Goal: Transaction & Acquisition: Purchase product/service

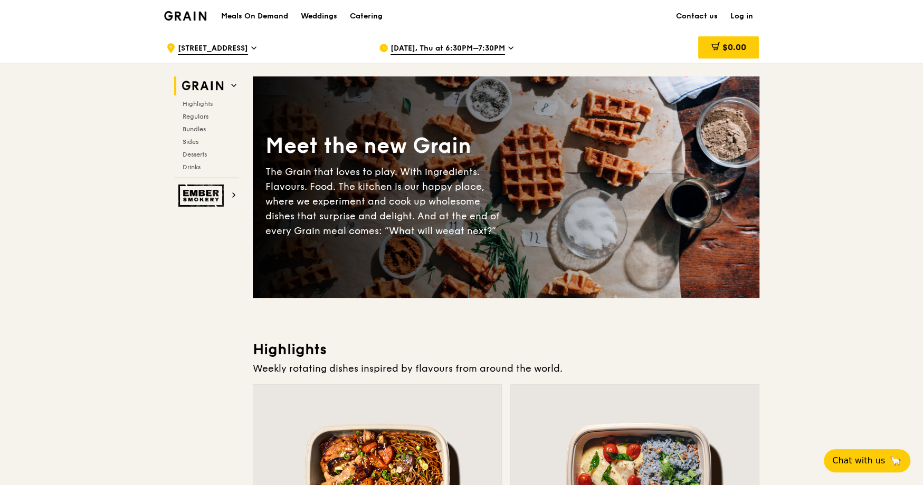
click at [478, 54] on span "Aug 14, Thu at 6:30PM–7:30PM" at bounding box center [447, 49] width 114 height 12
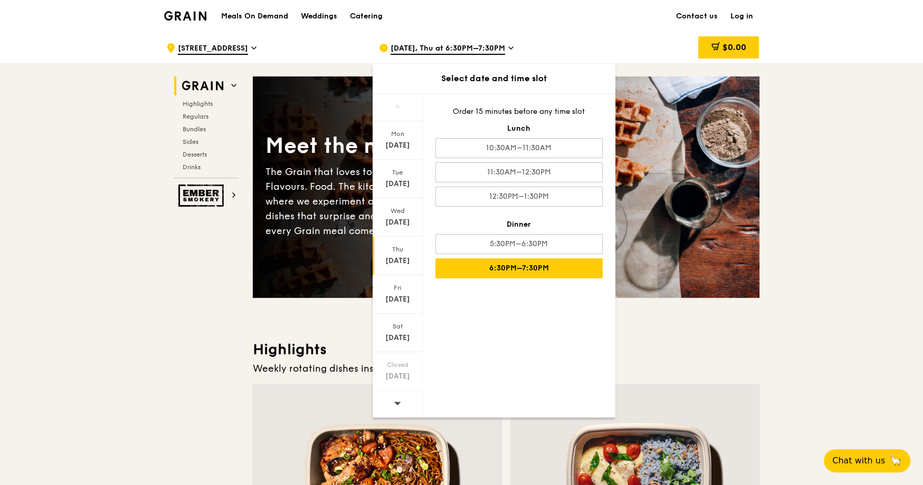
click at [226, 48] on span "304 Shunfu Road" at bounding box center [213, 49] width 70 height 12
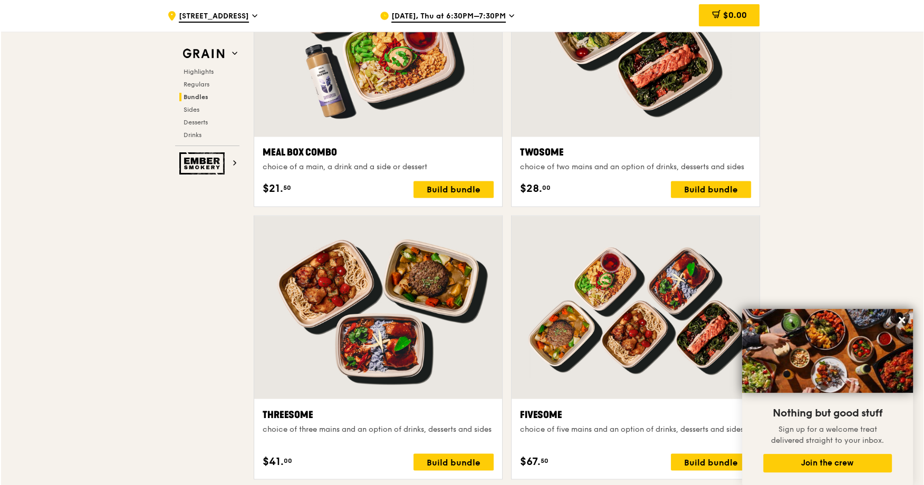
scroll to position [1926, 0]
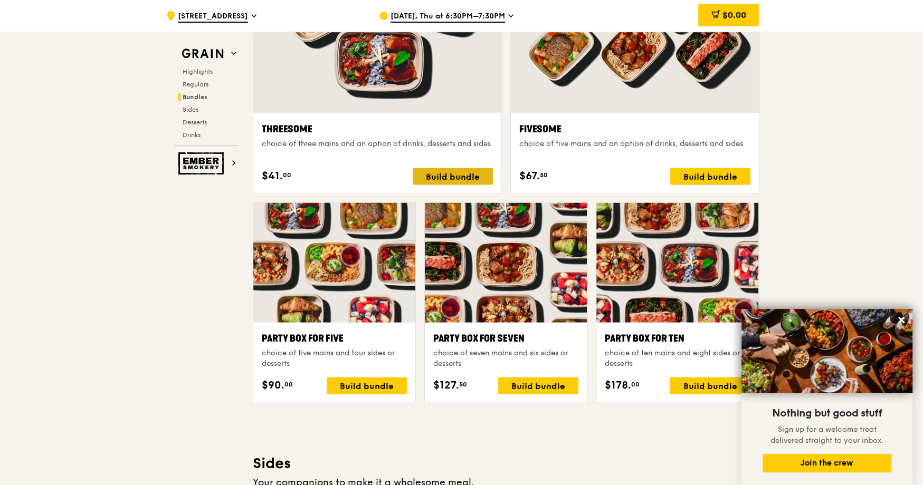
click at [469, 182] on div "Build bundle" at bounding box center [453, 176] width 80 height 17
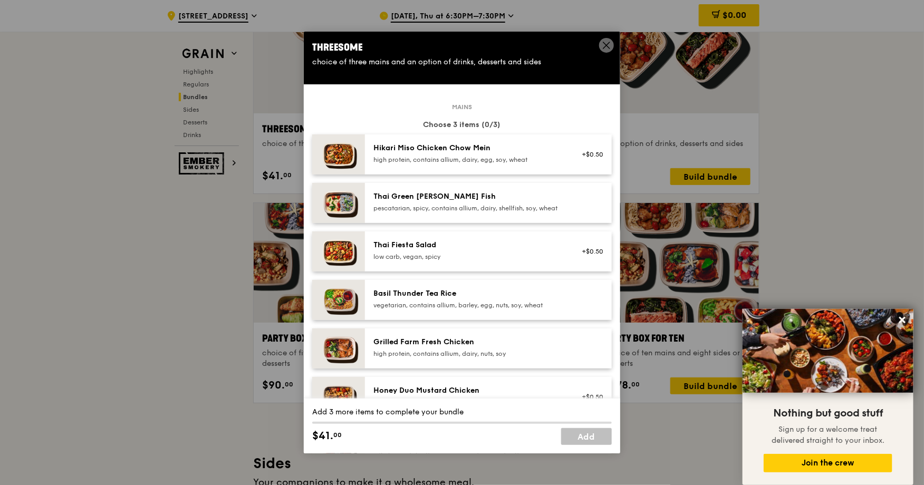
click at [482, 198] on div "Thai Green Curry Fish" at bounding box center [468, 197] width 189 height 11
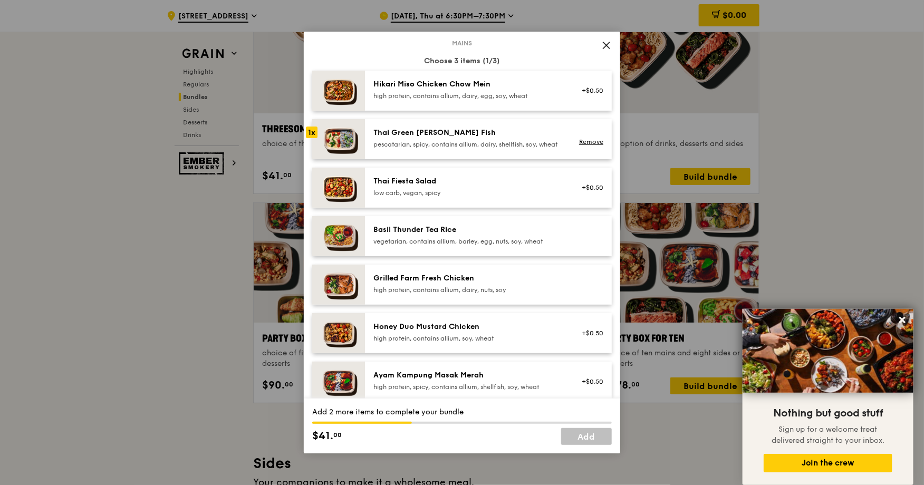
scroll to position [66, 0]
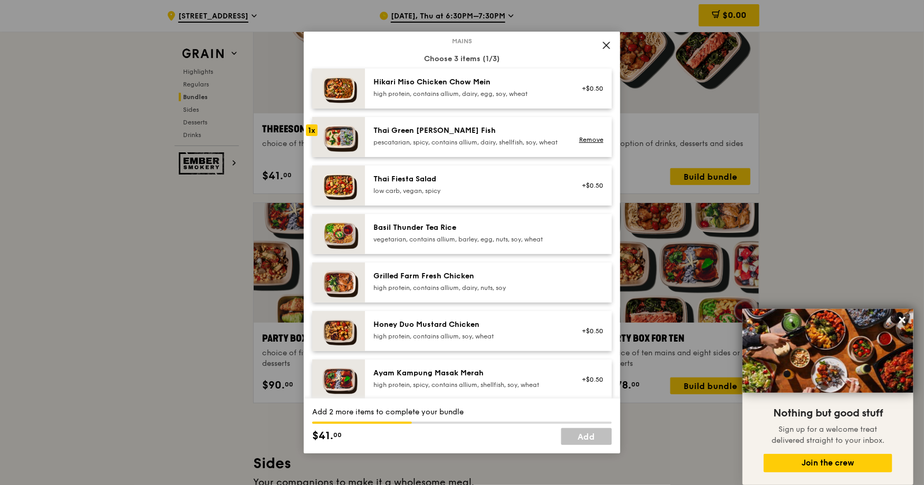
click at [487, 233] on div "Basil Thunder Tea Rice" at bounding box center [468, 228] width 189 height 11
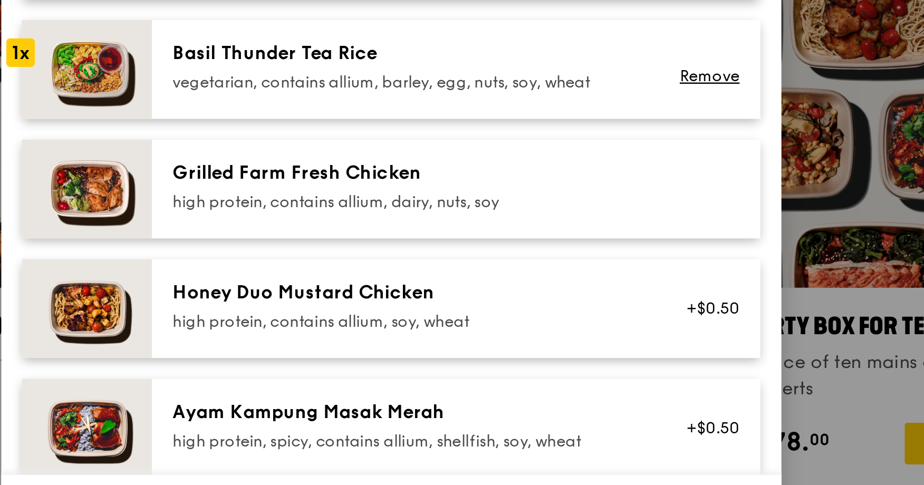
click at [432, 292] on div "high protein, contains allium, dairy, nuts, soy" at bounding box center [468, 288] width 189 height 8
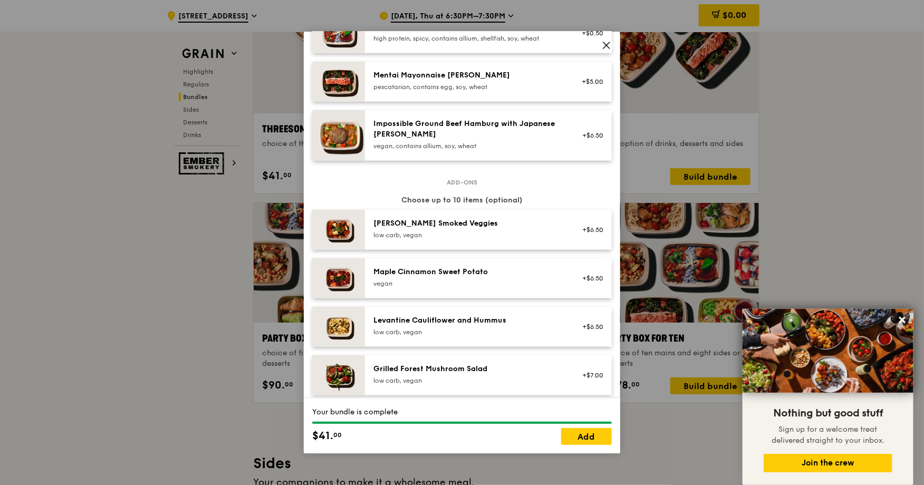
scroll to position [414, 0]
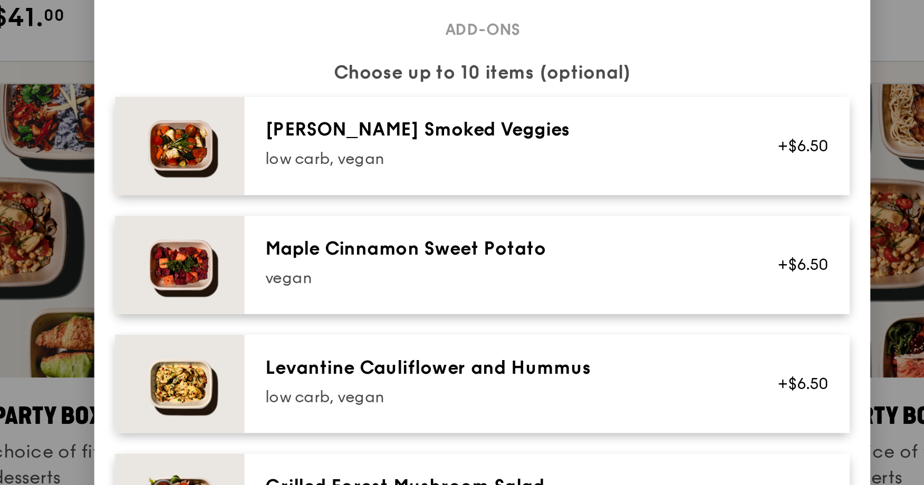
click at [417, 227] on div "Rosemary Smoked Veggies" at bounding box center [468, 222] width 189 height 11
click at [584, 237] on link "Remove" at bounding box center [591, 233] width 24 height 7
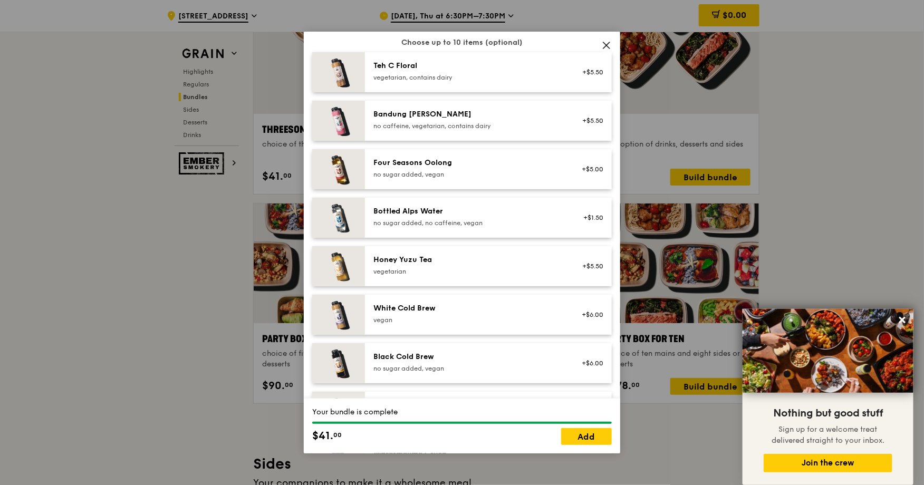
scroll to position [1206, 0]
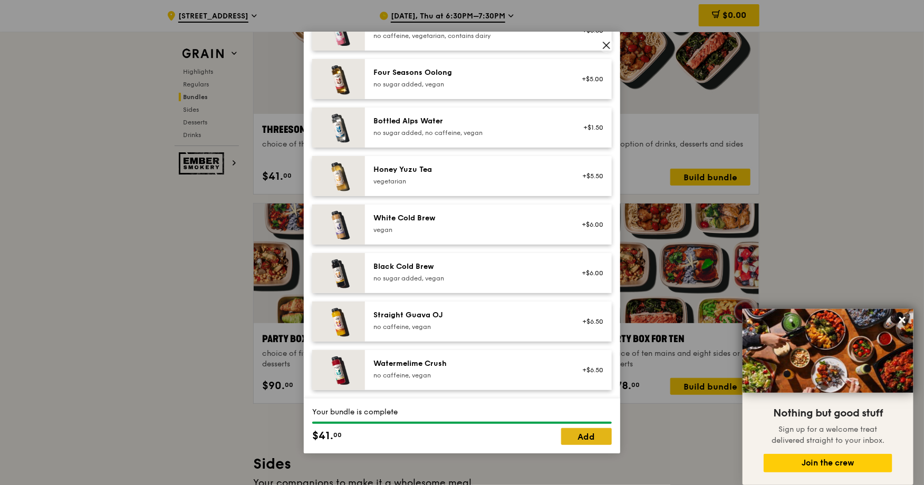
click at [590, 436] on link "Add" at bounding box center [586, 436] width 51 height 17
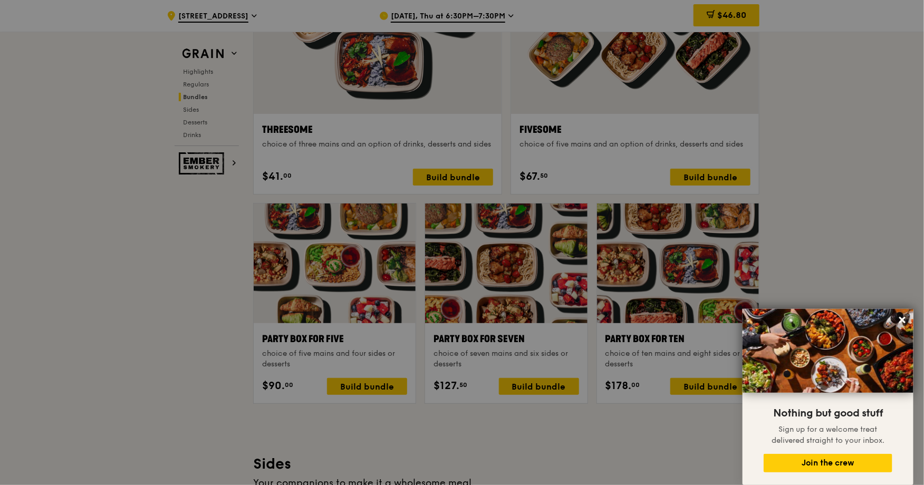
scroll to position [1926, 0]
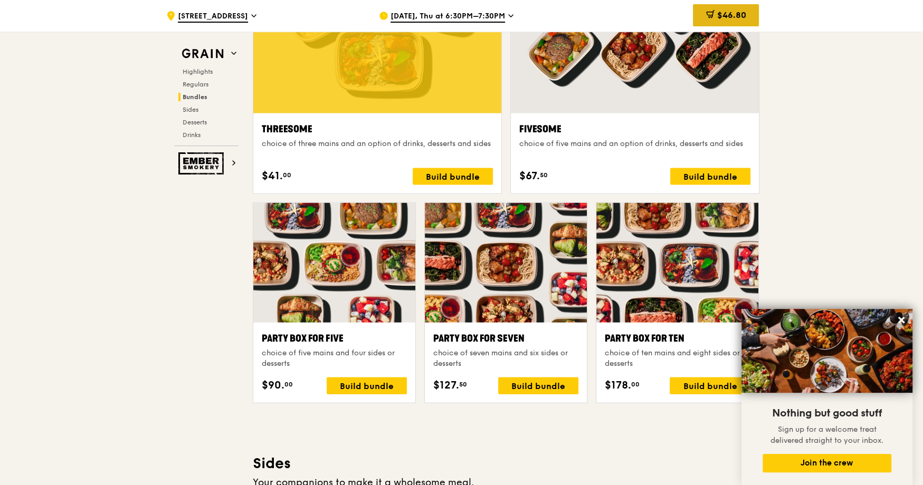
click at [726, 14] on span "$46.80" at bounding box center [731, 15] width 29 height 10
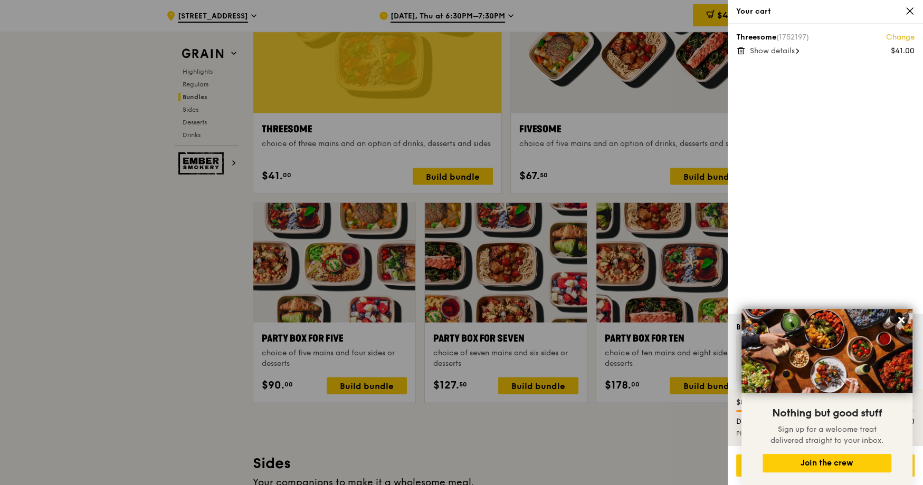
click at [480, 146] on div at bounding box center [461, 242] width 923 height 485
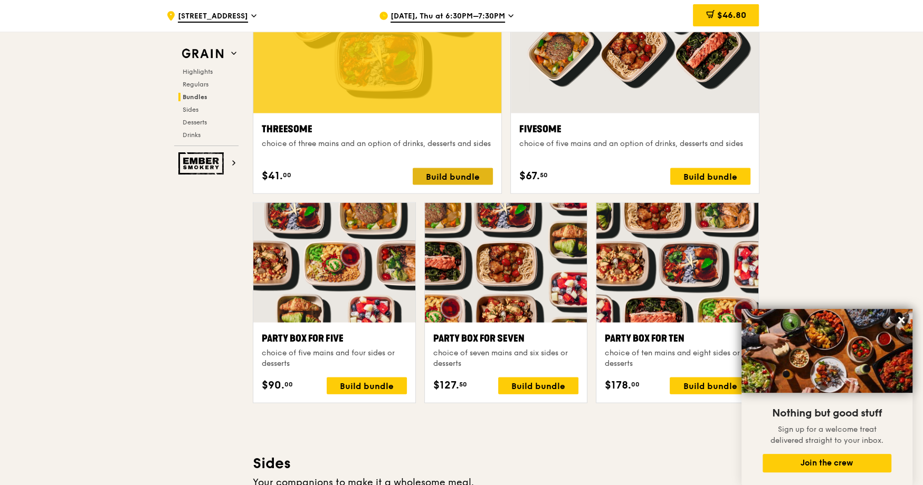
click at [466, 178] on div "Build bundle" at bounding box center [453, 176] width 80 height 17
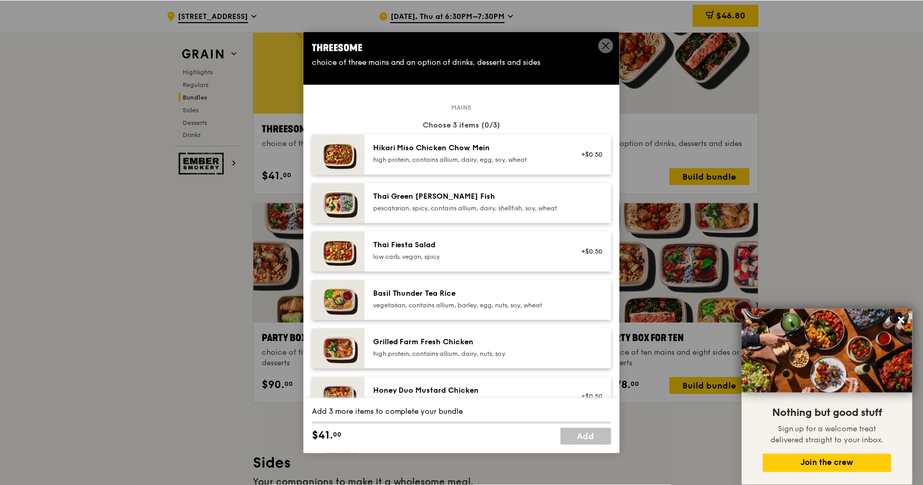
scroll to position [304, 0]
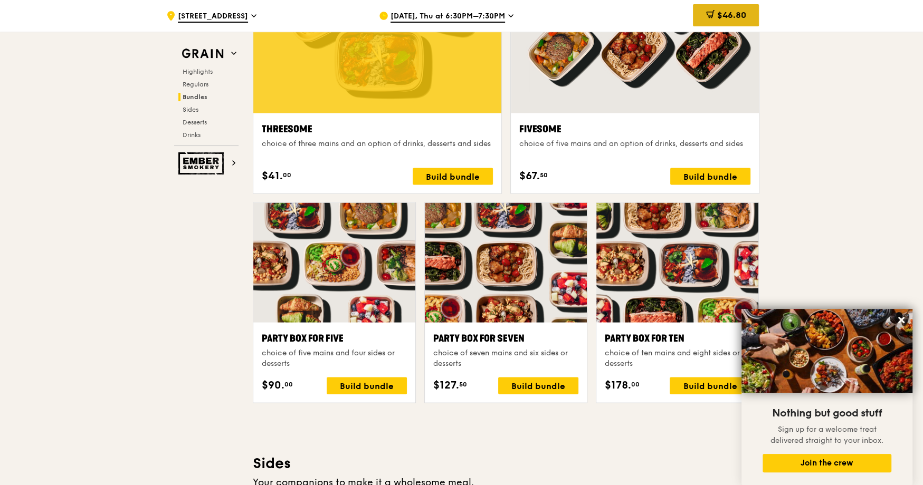
click at [717, 11] on span "$46.80" at bounding box center [731, 15] width 29 height 10
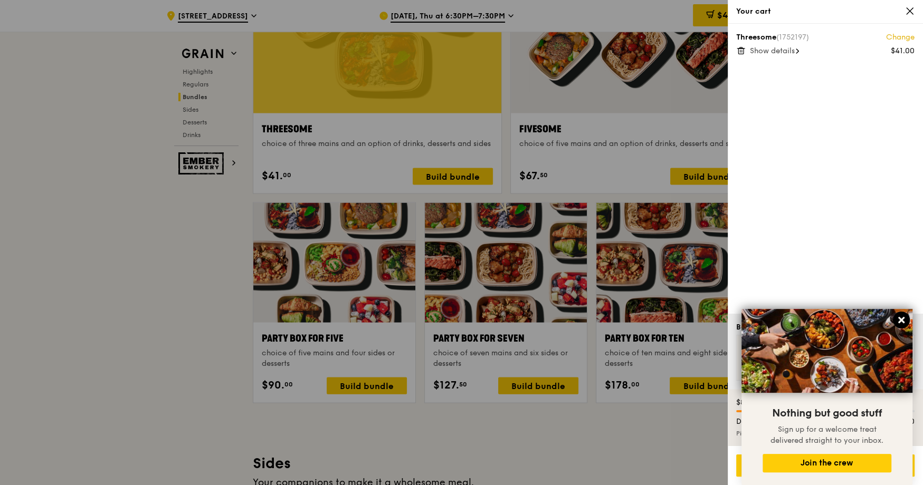
click at [900, 318] on icon at bounding box center [900, 320] width 9 height 9
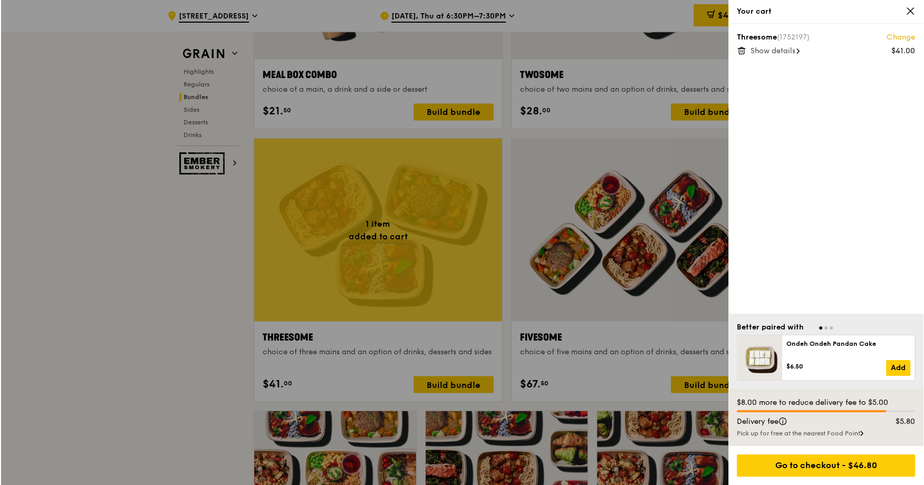
scroll to position [1623, 0]
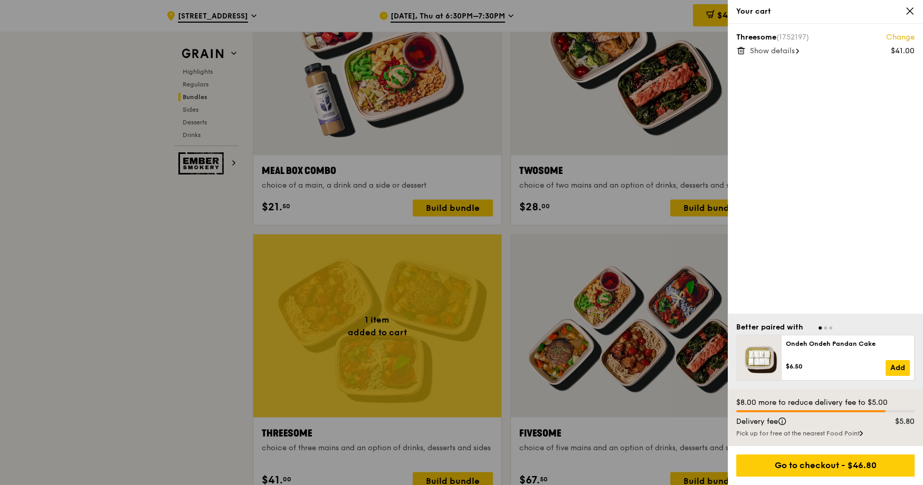
click at [781, 49] on span "Show details" at bounding box center [772, 50] width 45 height 9
click at [793, 66] on div "Thai Green Curry Fish" at bounding box center [832, 64] width 165 height 11
click at [902, 35] on link "Change" at bounding box center [900, 37] width 28 height 11
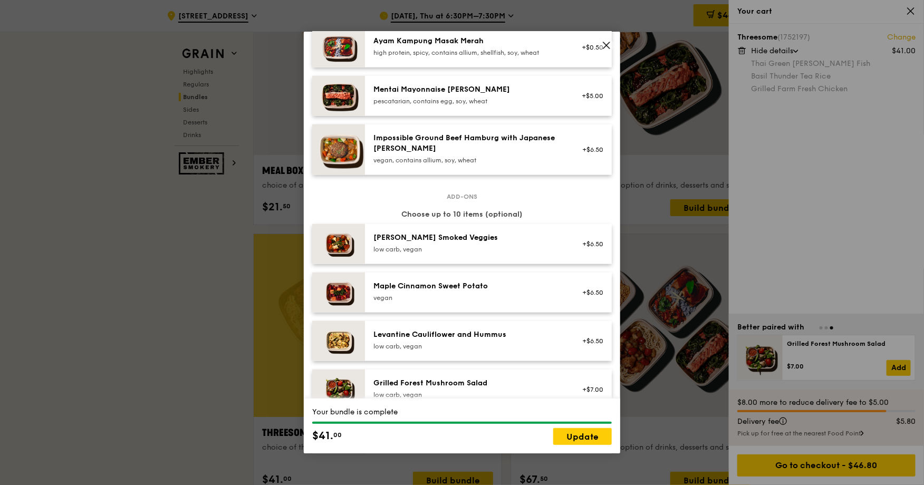
scroll to position [471, 0]
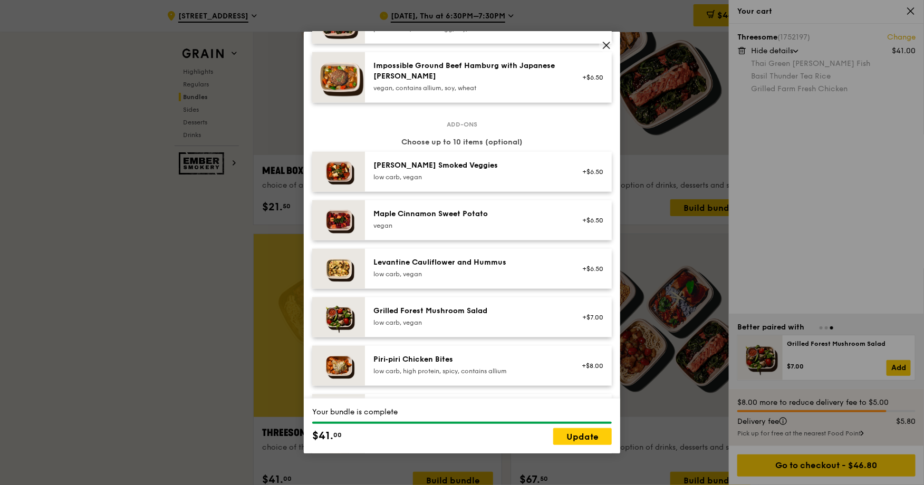
click at [573, 184] on div "+$6.50" at bounding box center [589, 171] width 41 height 23
click at [584, 441] on link "Update" at bounding box center [582, 436] width 59 height 17
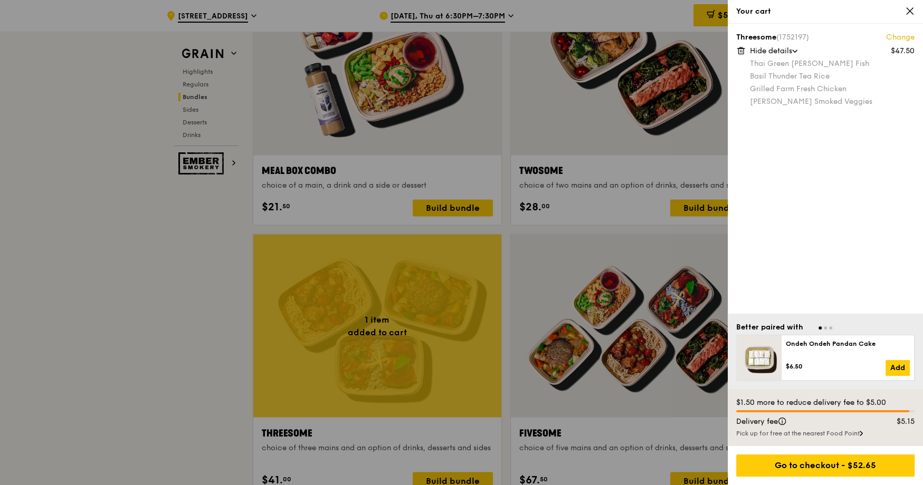
click at [903, 34] on link "Change" at bounding box center [900, 37] width 28 height 11
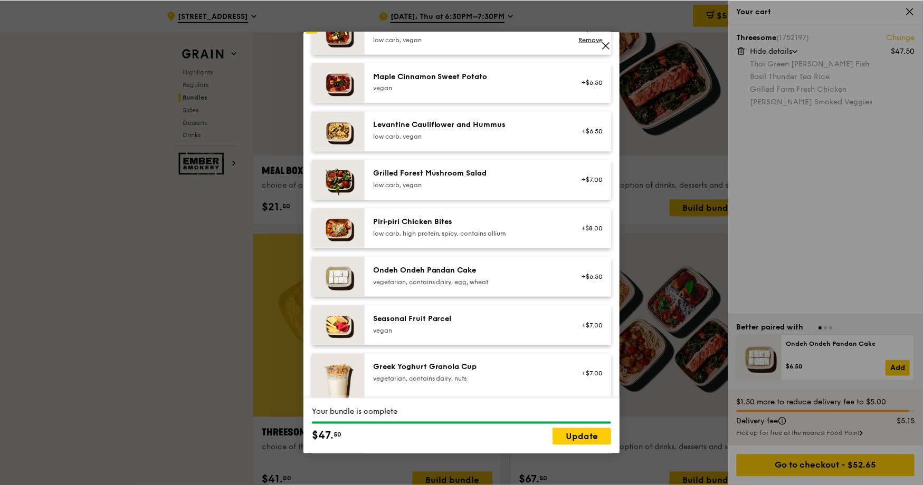
scroll to position [369, 0]
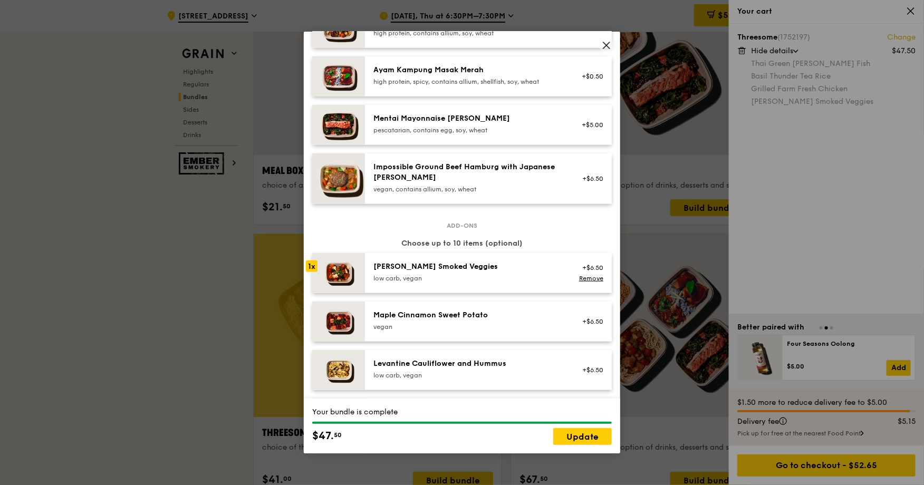
click at [551, 272] on div "Rosemary Smoked Veggies" at bounding box center [468, 267] width 189 height 11
click at [591, 282] on link "Remove" at bounding box center [591, 278] width 24 height 7
click at [595, 434] on link "Update" at bounding box center [582, 436] width 59 height 17
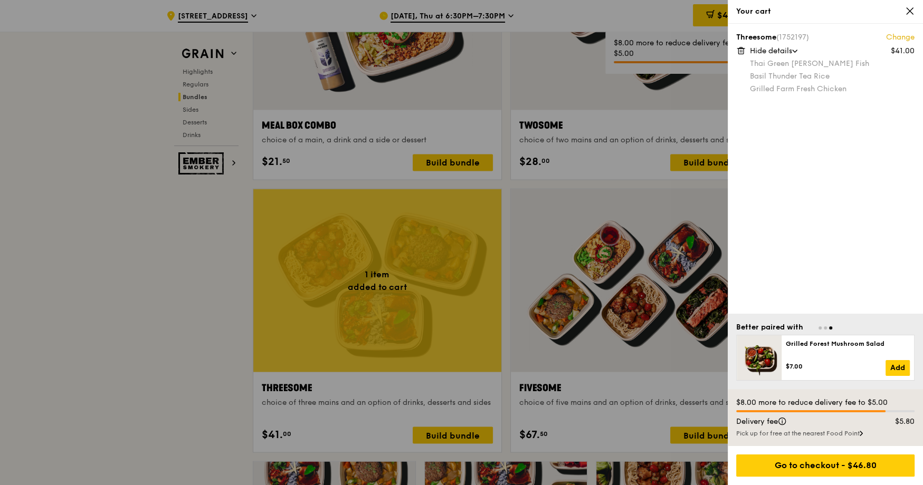
scroll to position [1672, 0]
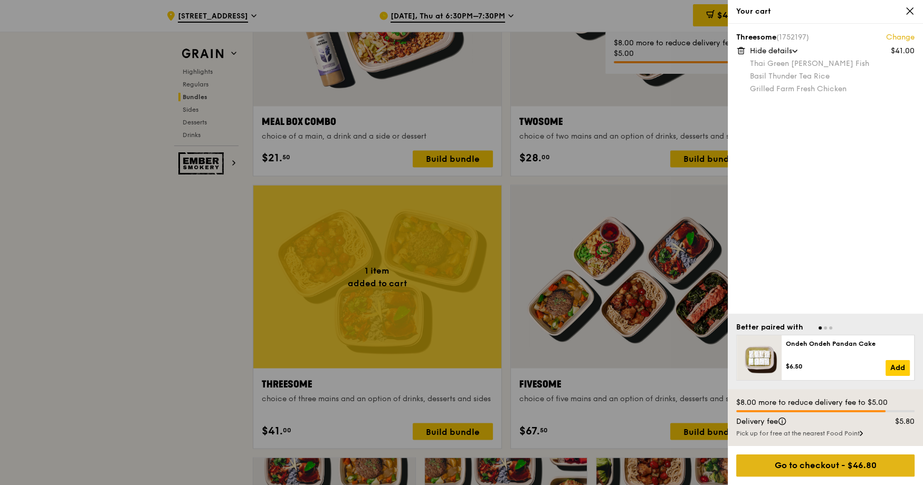
click at [825, 471] on div "Go to checkout - $46.80" at bounding box center [825, 466] width 178 height 22
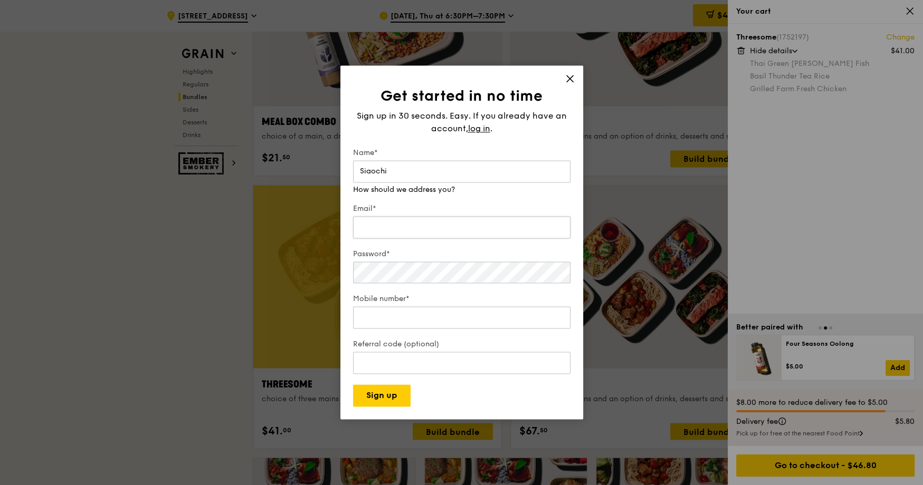
type input "Siaochi"
click at [510, 225] on input "Email*" at bounding box center [461, 227] width 217 height 22
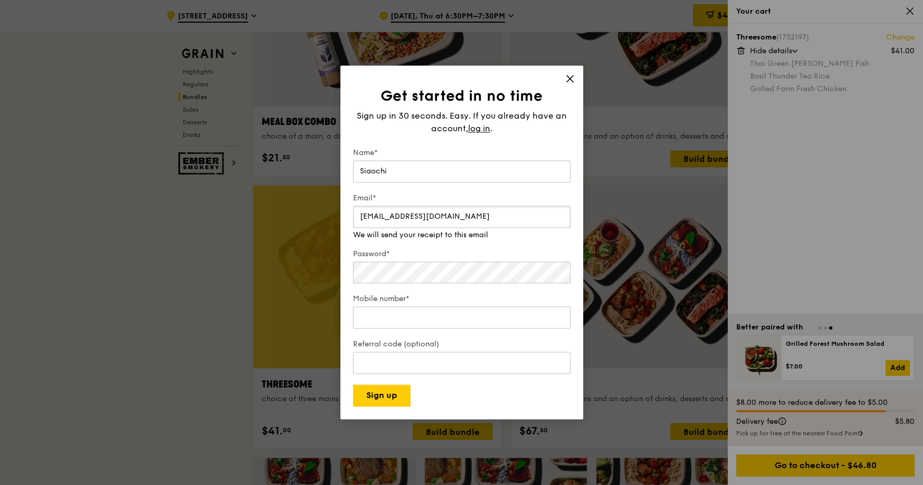
type input "siaochil@gmail.com"
click at [448, 313] on input "Mobile number*" at bounding box center [461, 308] width 217 height 22
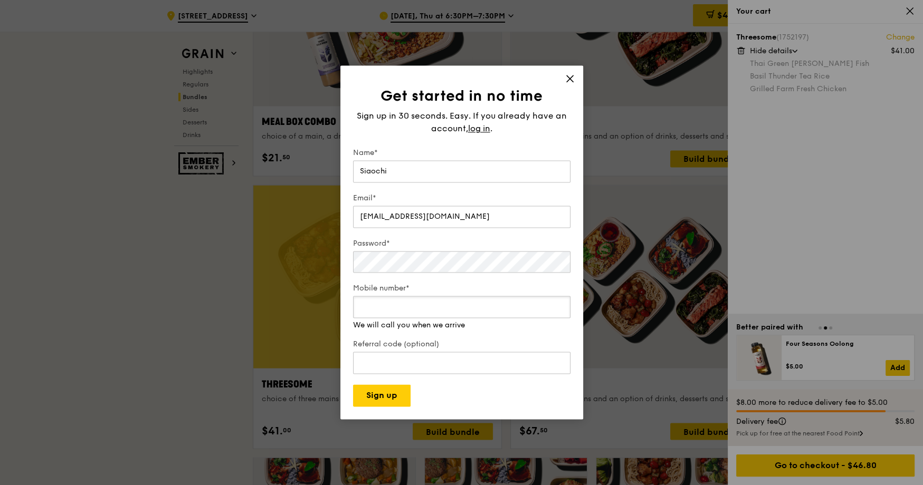
type input "92321782"
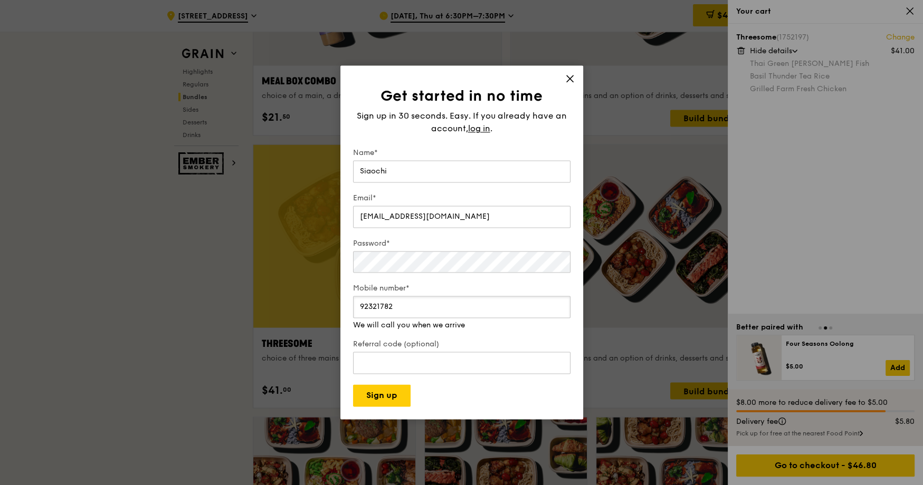
scroll to position [1724, 0]
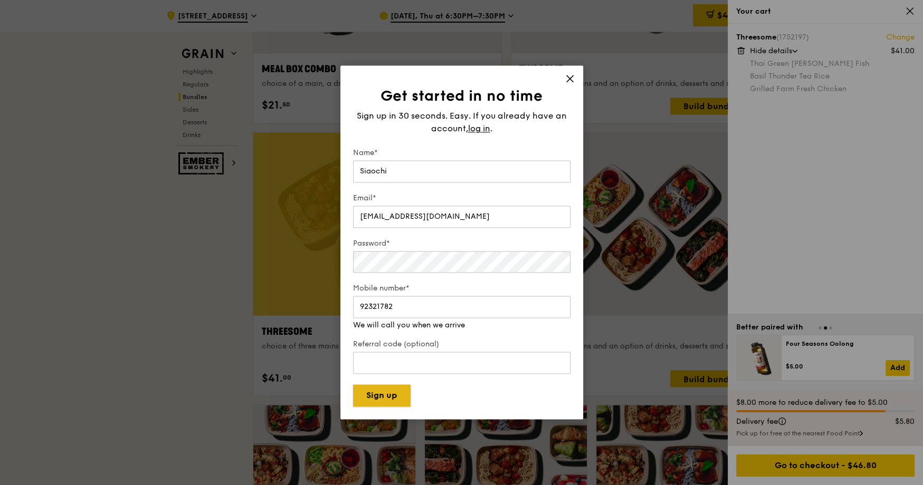
click at [393, 394] on button "Sign up" at bounding box center [382, 396] width 58 height 22
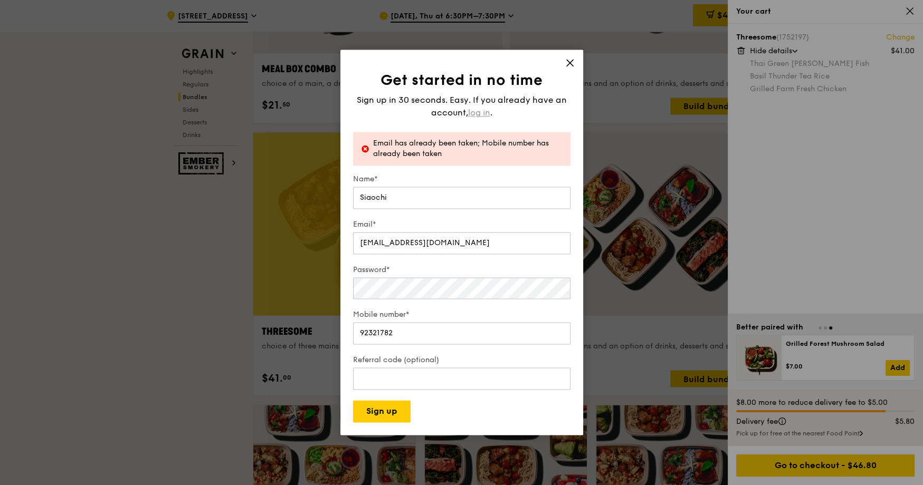
click at [480, 116] on span "log in" at bounding box center [479, 113] width 22 height 13
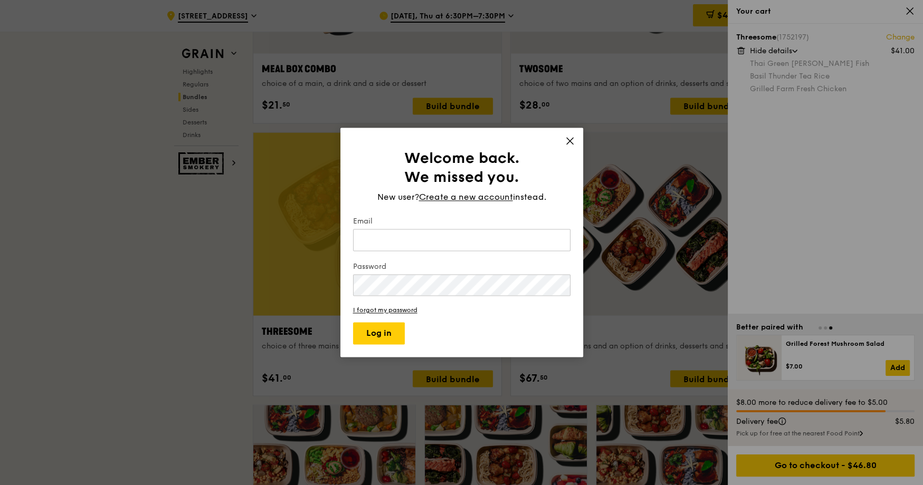
type input "siaochil@gmail.com"
click at [383, 331] on button "Log in" at bounding box center [379, 334] width 52 height 22
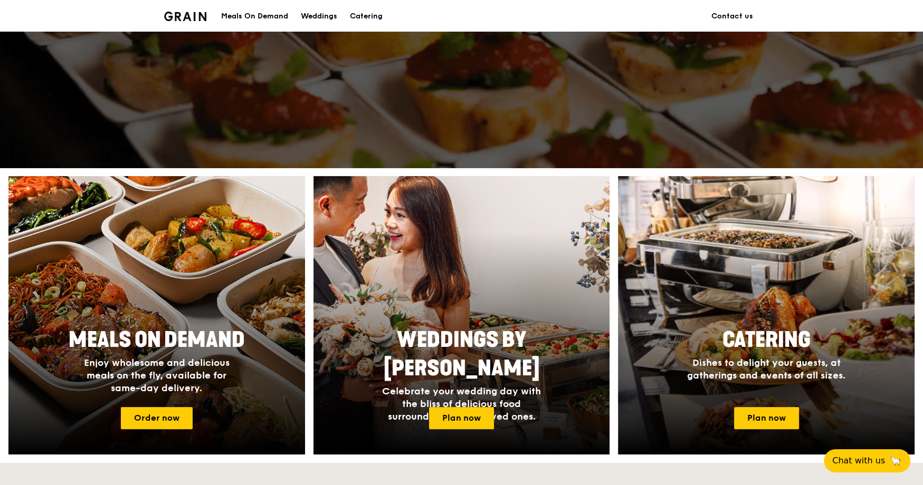
scroll to position [117, 0]
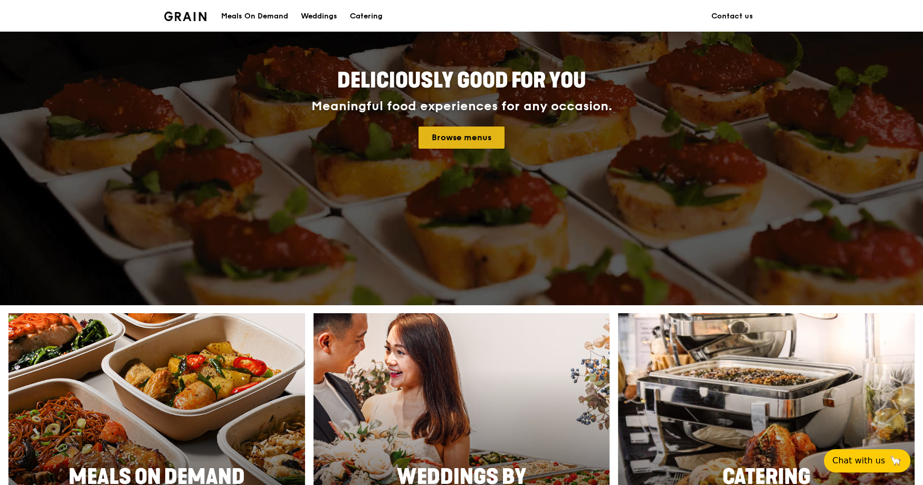
click at [460, 130] on link "Browse menus" at bounding box center [461, 138] width 86 height 22
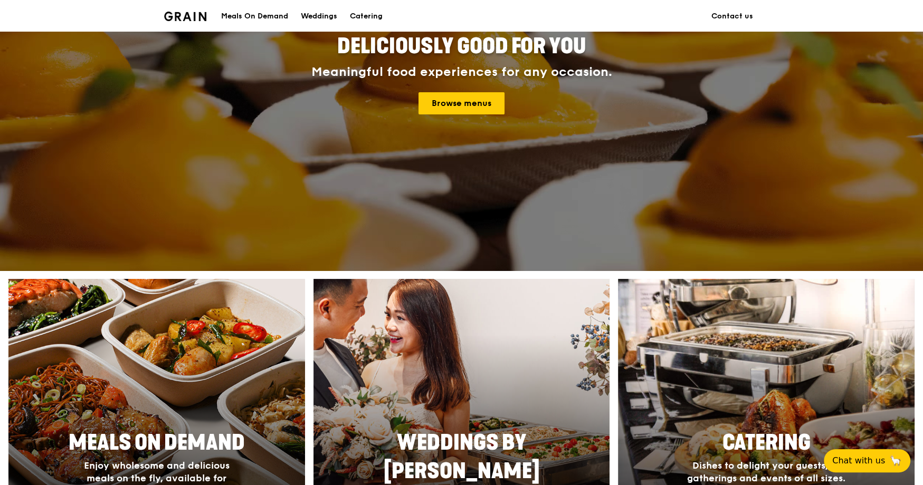
scroll to position [239, 0]
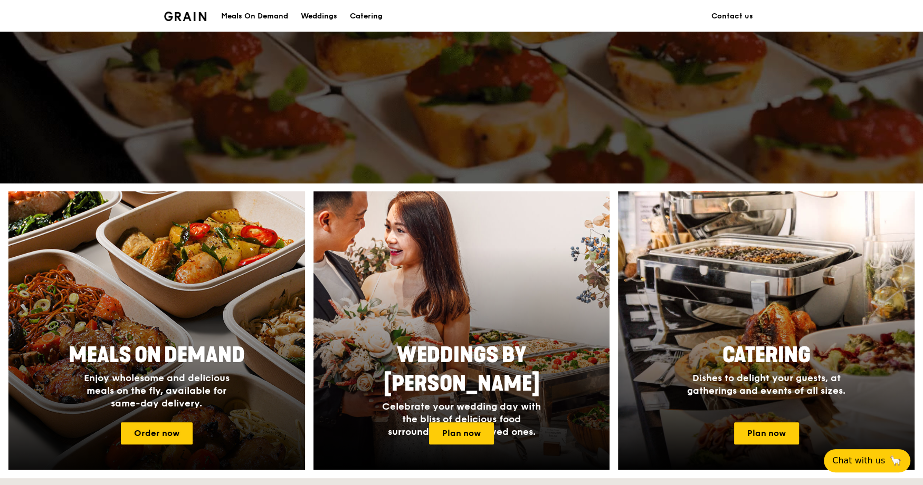
click at [168, 444] on div at bounding box center [157, 331] width 326 height 307
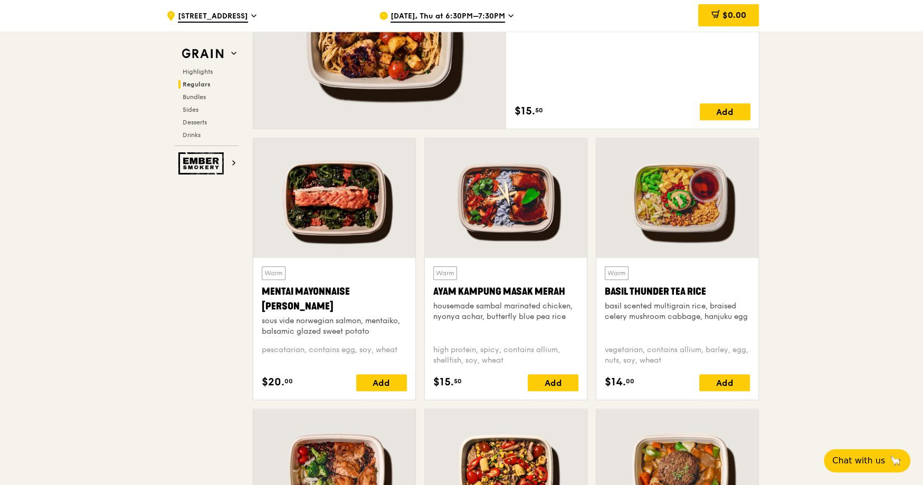
scroll to position [898, 0]
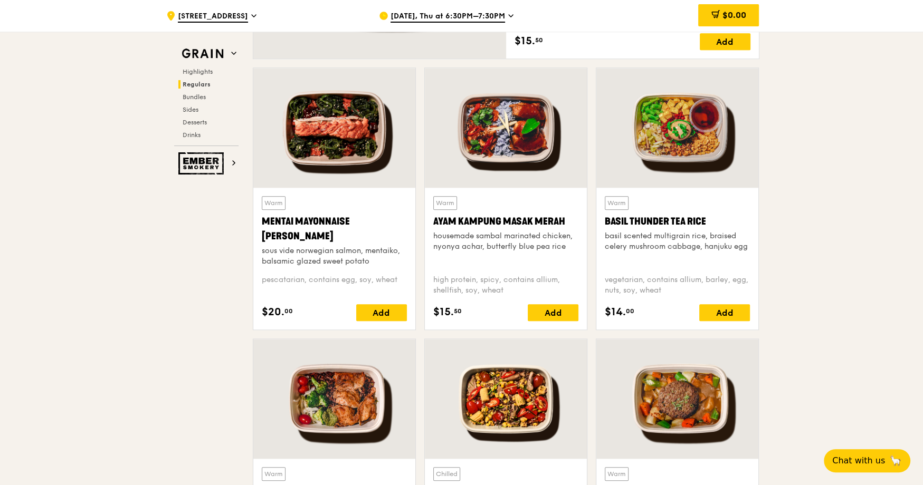
click at [658, 226] on div "Basil Thunder Tea Rice" at bounding box center [677, 221] width 145 height 15
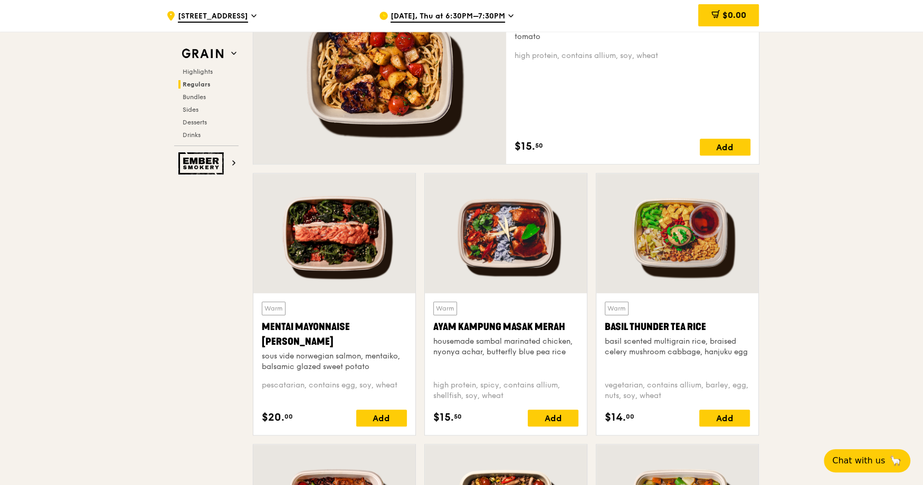
scroll to position [795, 0]
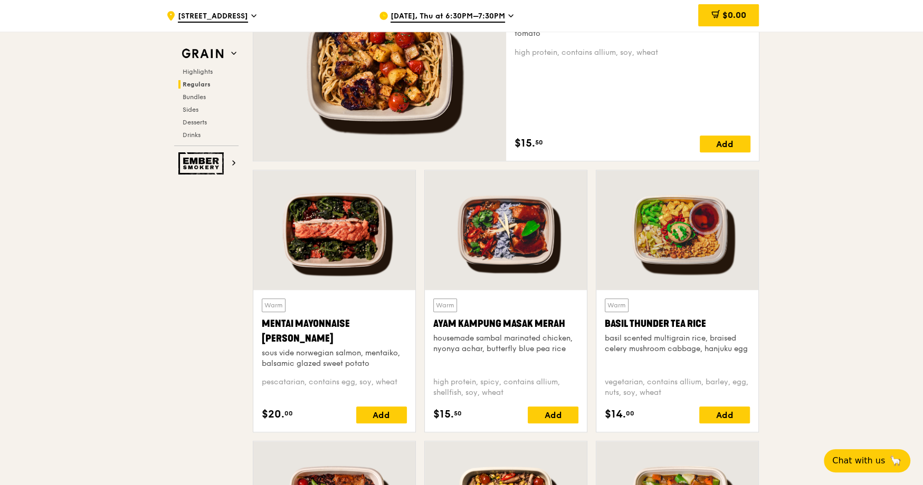
click at [636, 241] on div at bounding box center [677, 230] width 162 height 120
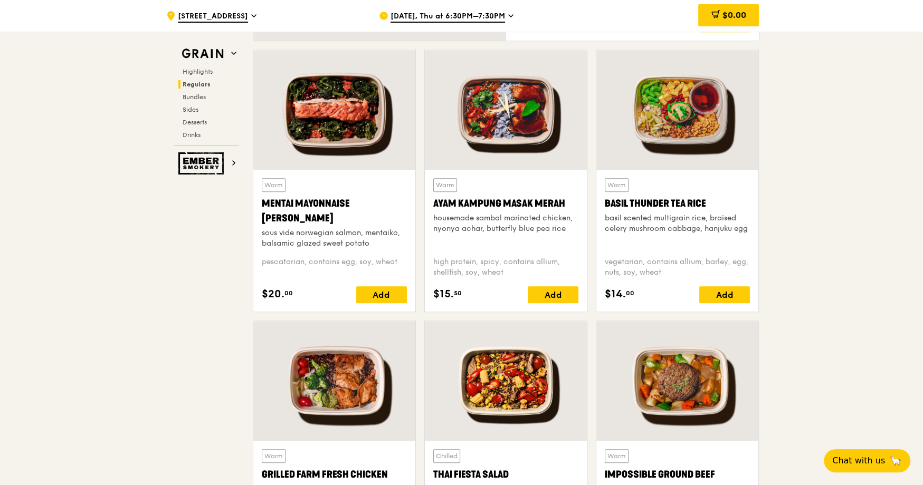
scroll to position [1060, 0]
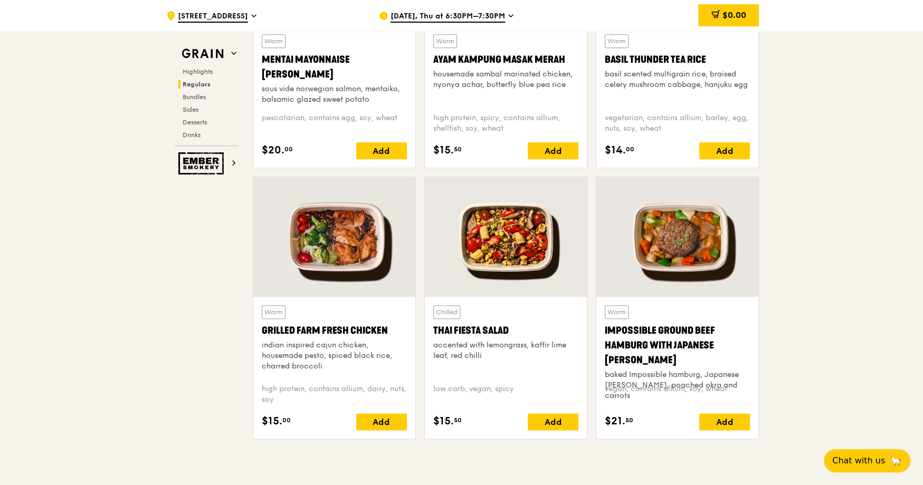
click at [377, 252] on div at bounding box center [334, 237] width 162 height 120
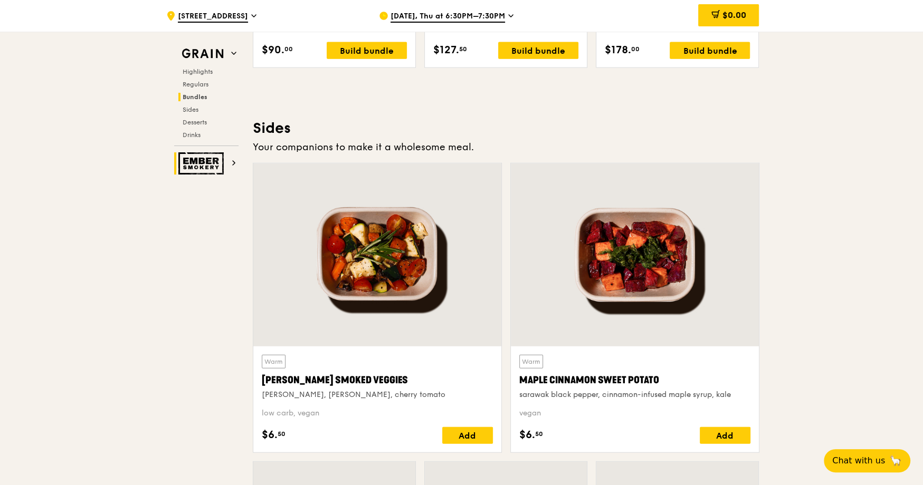
scroll to position [2298, 0]
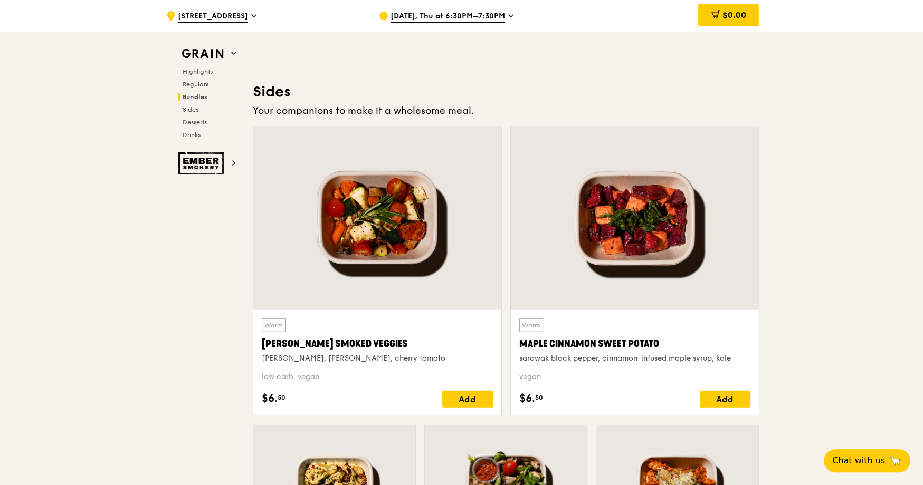
click at [376, 228] on div at bounding box center [377, 218] width 248 height 183
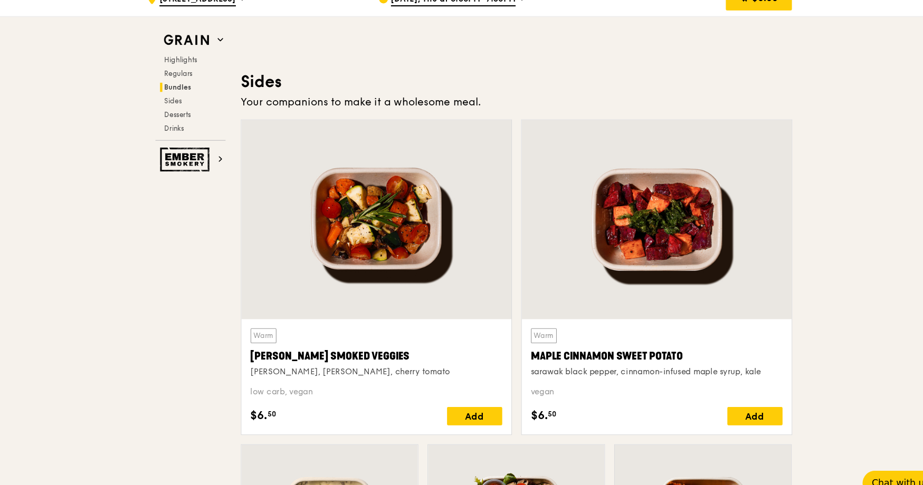
click at [573, 233] on div at bounding box center [635, 218] width 248 height 183
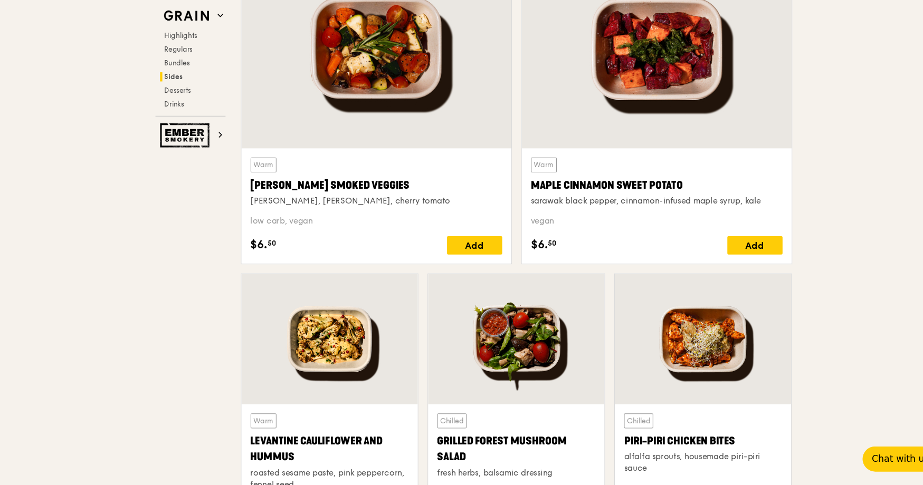
scroll to position [2480, 0]
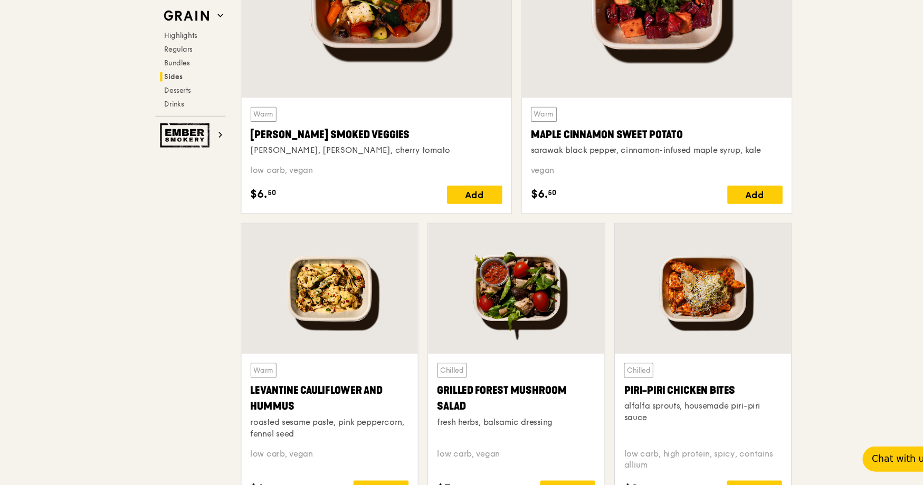
click at [485, 289] on div at bounding box center [506, 304] width 162 height 120
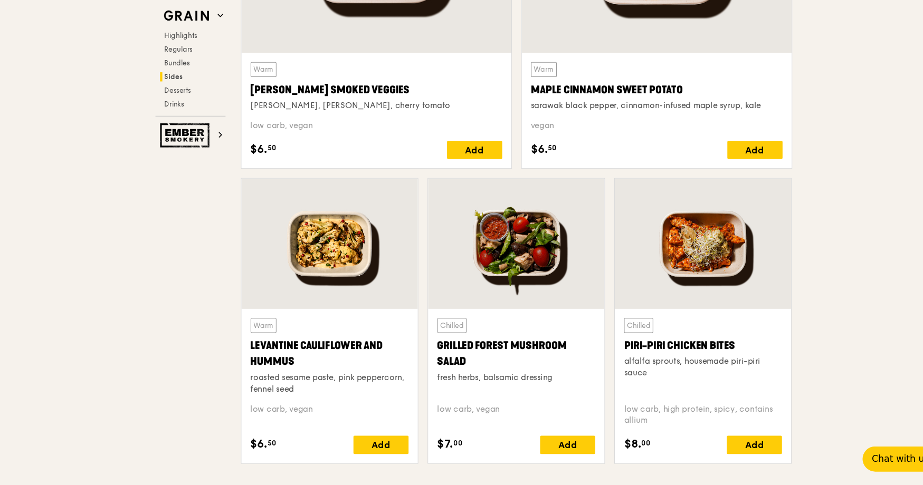
scroll to position [2523, 0]
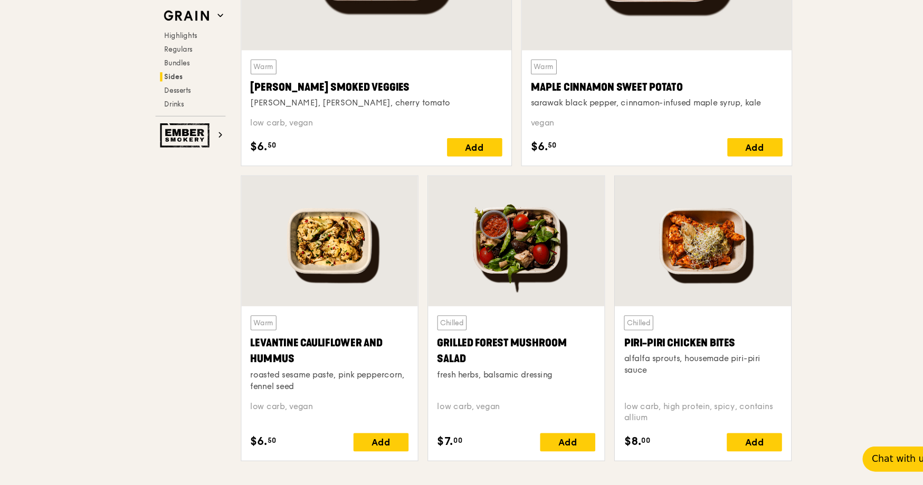
click at [652, 273] on div at bounding box center [677, 261] width 162 height 120
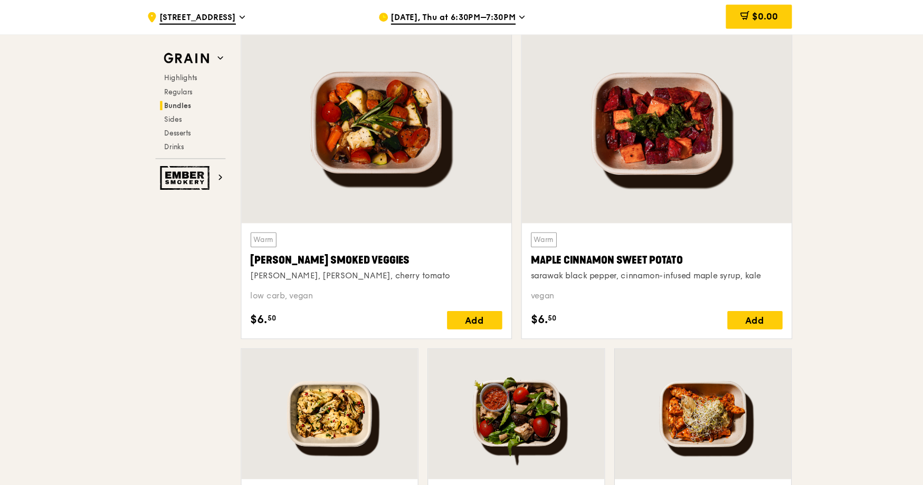
scroll to position [2302, 0]
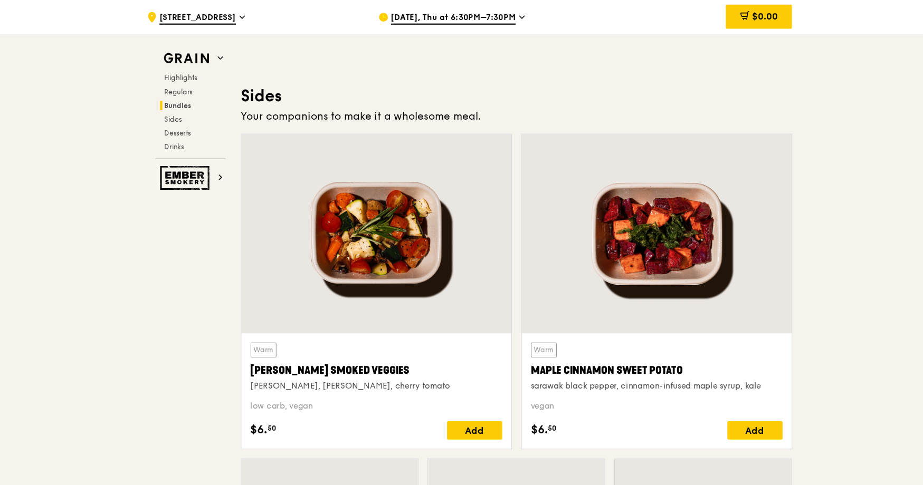
click at [389, 236] on div at bounding box center [377, 214] width 248 height 183
click at [389, 235] on div at bounding box center [377, 214] width 248 height 183
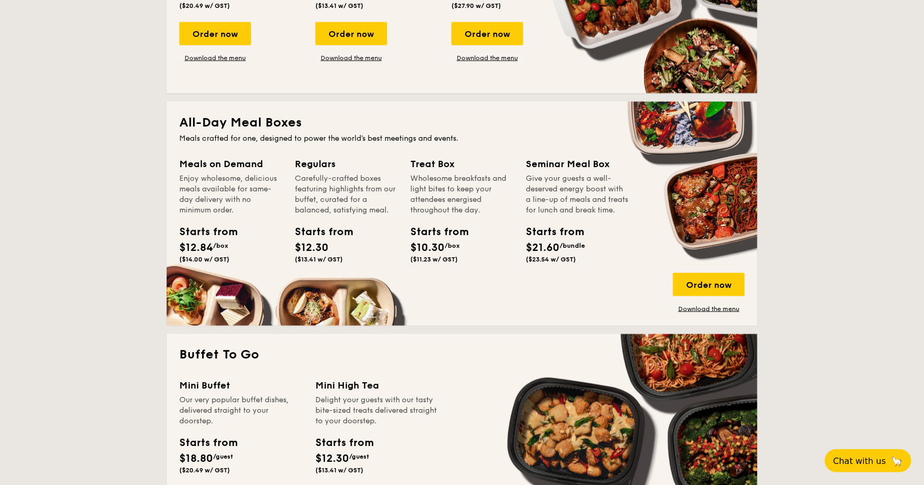
scroll to position [993, 0]
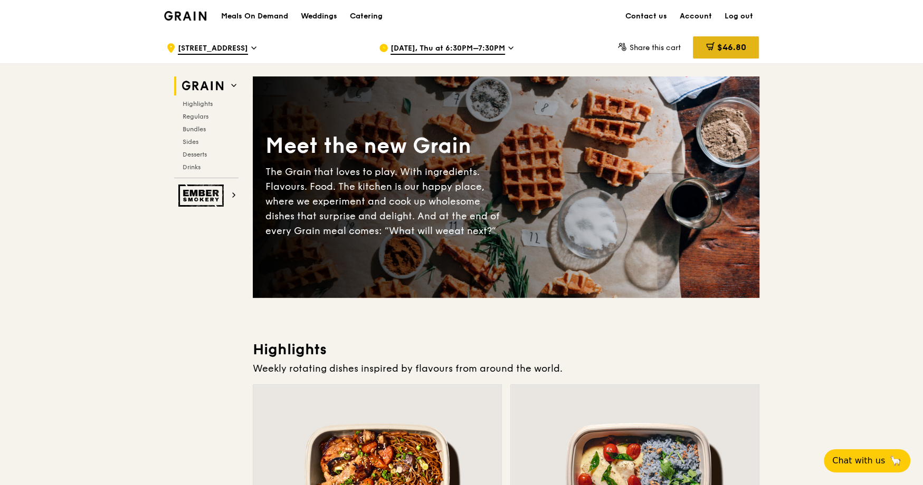
click at [720, 47] on span "$46.80" at bounding box center [731, 47] width 29 height 10
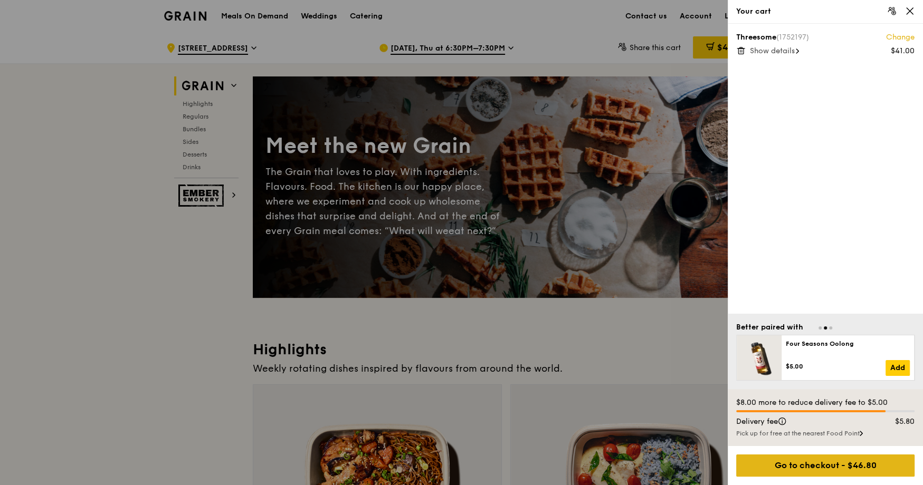
click at [877, 469] on div "Go to checkout - $46.80" at bounding box center [825, 466] width 178 height 22
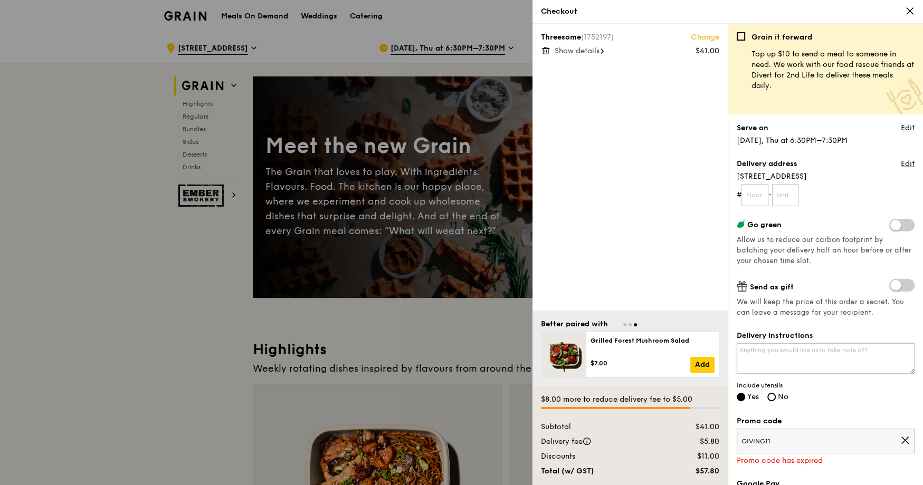
scroll to position [178, 0]
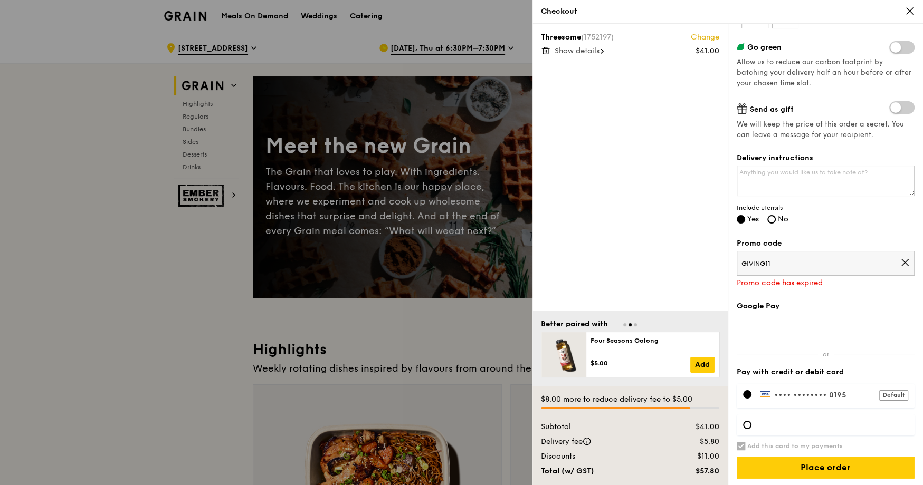
click at [905, 264] on icon at bounding box center [904, 262] width 9 height 9
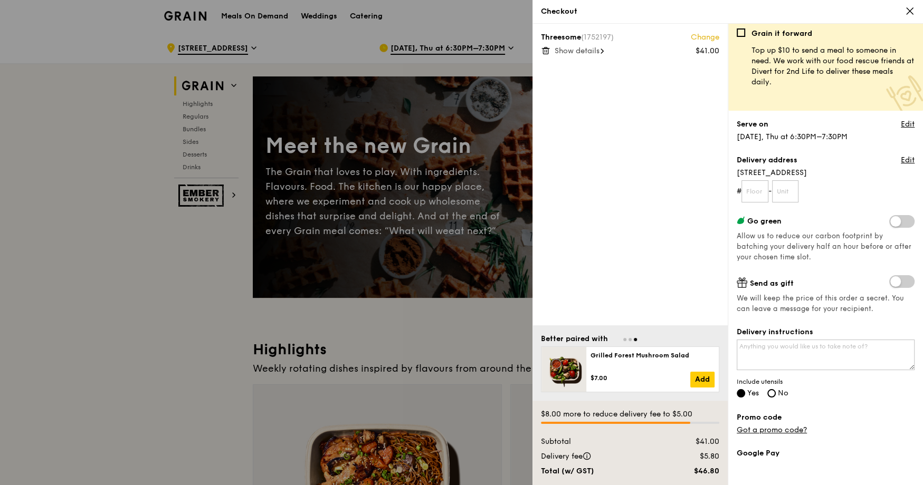
scroll to position [0, 0]
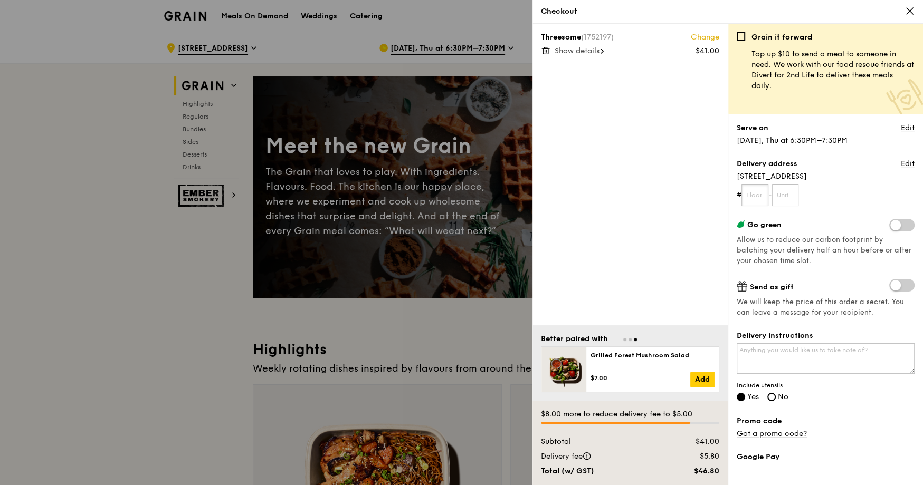
click at [761, 194] on input "text" at bounding box center [754, 195] width 27 height 22
type input "13"
click at [792, 202] on input "text" at bounding box center [785, 195] width 27 height 22
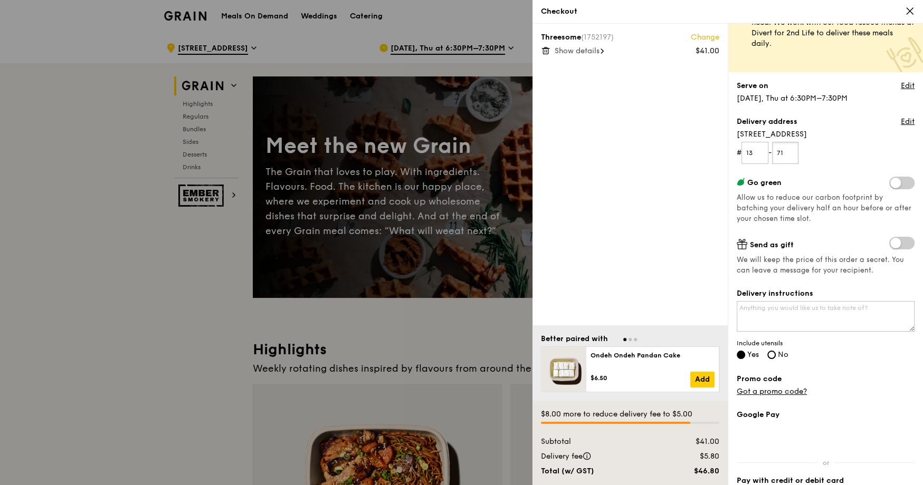
scroll to position [45, 0]
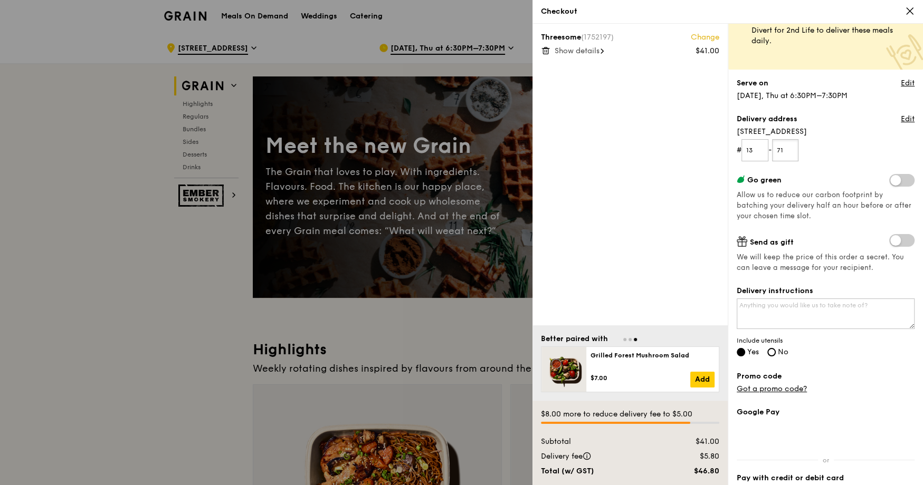
type input "71"
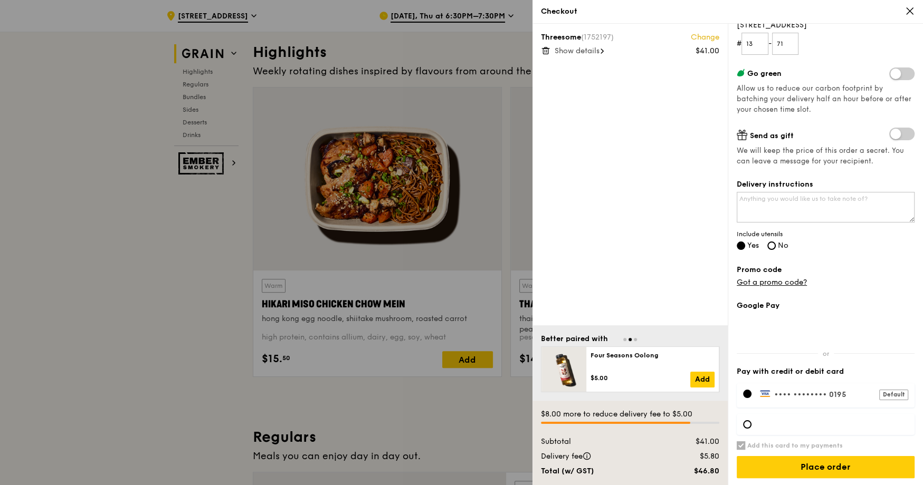
scroll to position [301, 0]
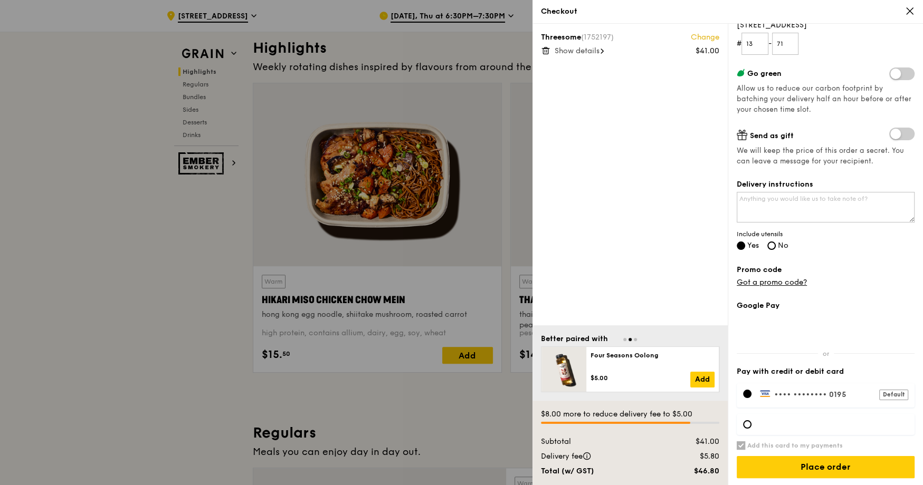
click at [787, 418] on div at bounding box center [826, 424] width 178 height 21
click at [808, 442] on h6 "Add this card to my payments" at bounding box center [795, 446] width 96 height 8
click at [745, 442] on input "Add this card to my payments" at bounding box center [741, 446] width 8 height 8
checkbox input "false"
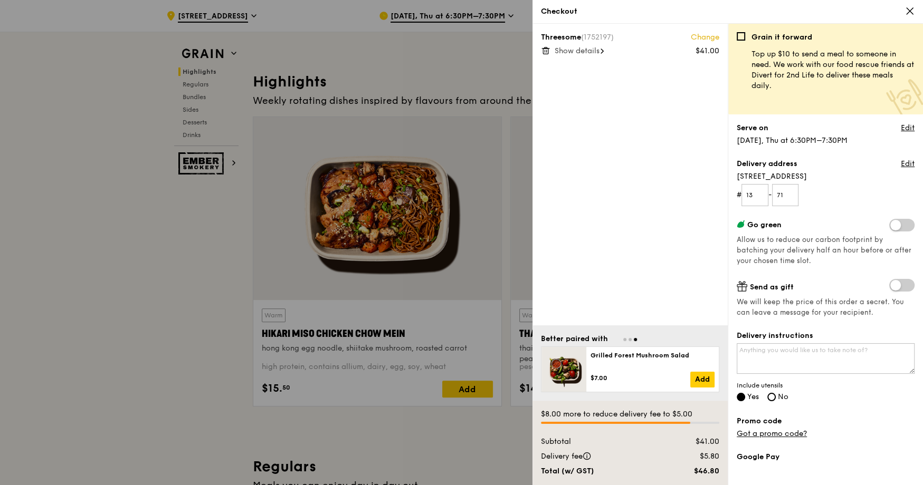
scroll to position [265, 0]
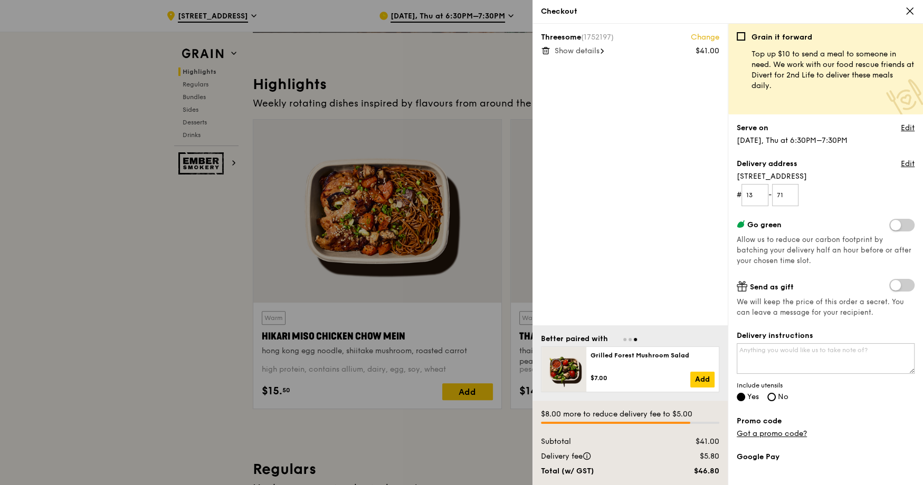
click at [603, 49] on icon at bounding box center [601, 51] width 3 height 5
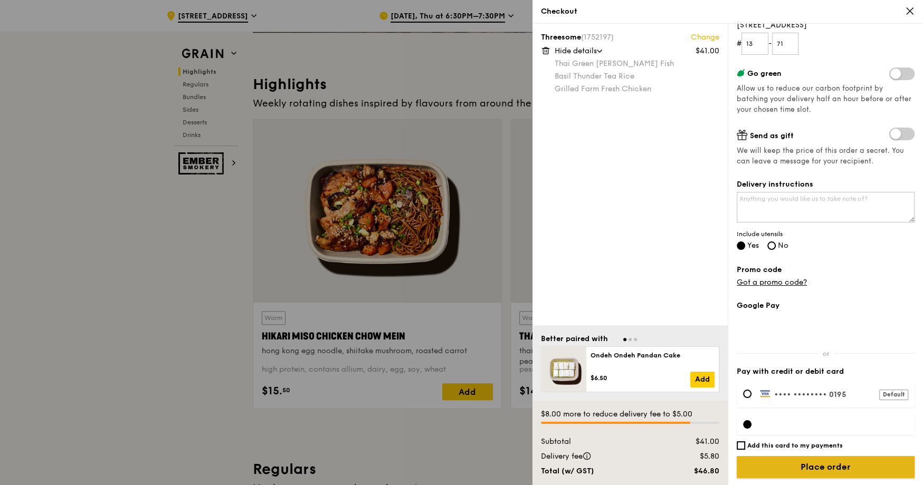
click at [817, 464] on input "Place order" at bounding box center [826, 467] width 178 height 22
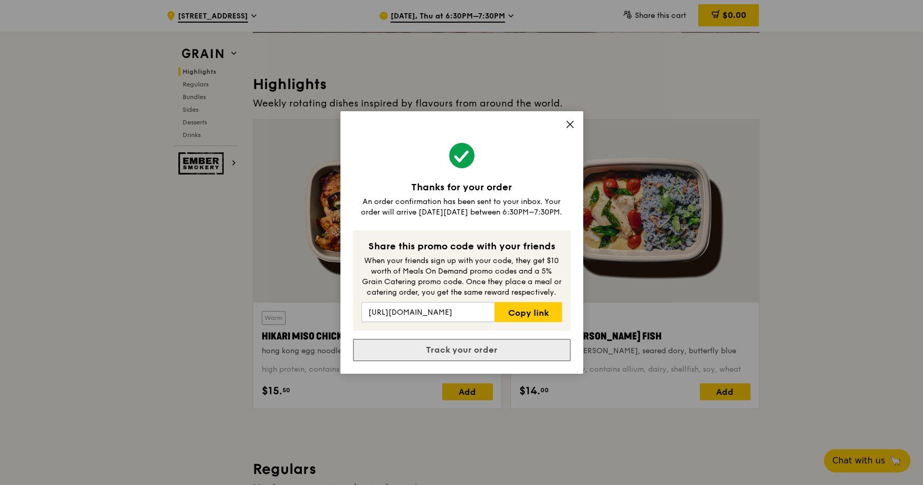
click at [528, 351] on link "Track your order" at bounding box center [461, 350] width 217 height 22
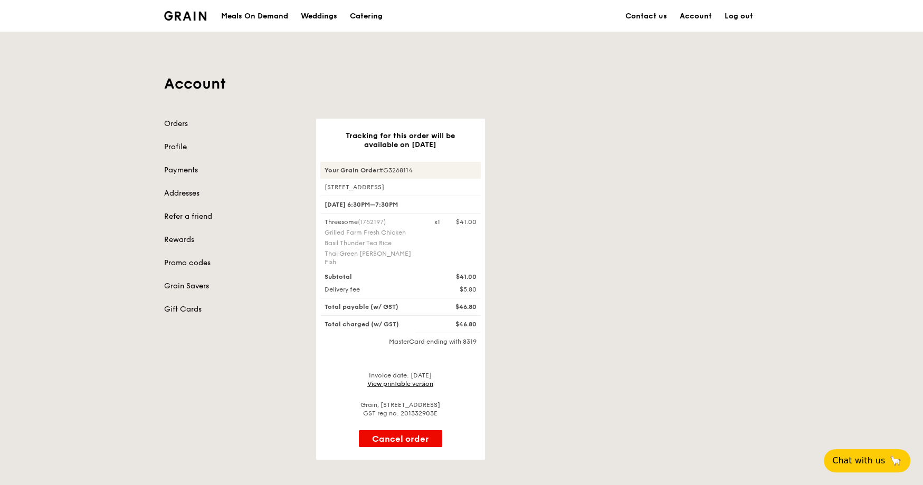
click at [207, 22] on div "Meals On Demand Weddings Catering Contact us Account Log out" at bounding box center [461, 16] width 595 height 32
click at [192, 16] on img at bounding box center [185, 15] width 43 height 9
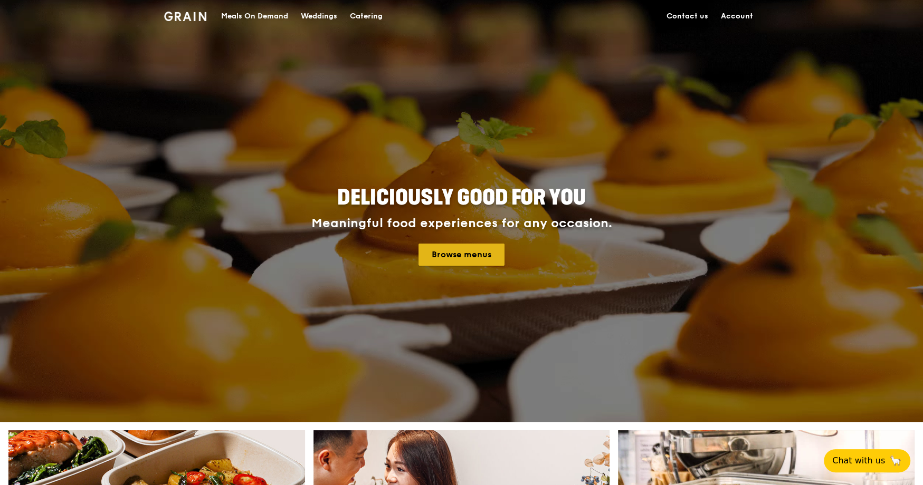
click at [445, 259] on link "Browse menus" at bounding box center [461, 255] width 86 height 22
